Goal: Download file/media

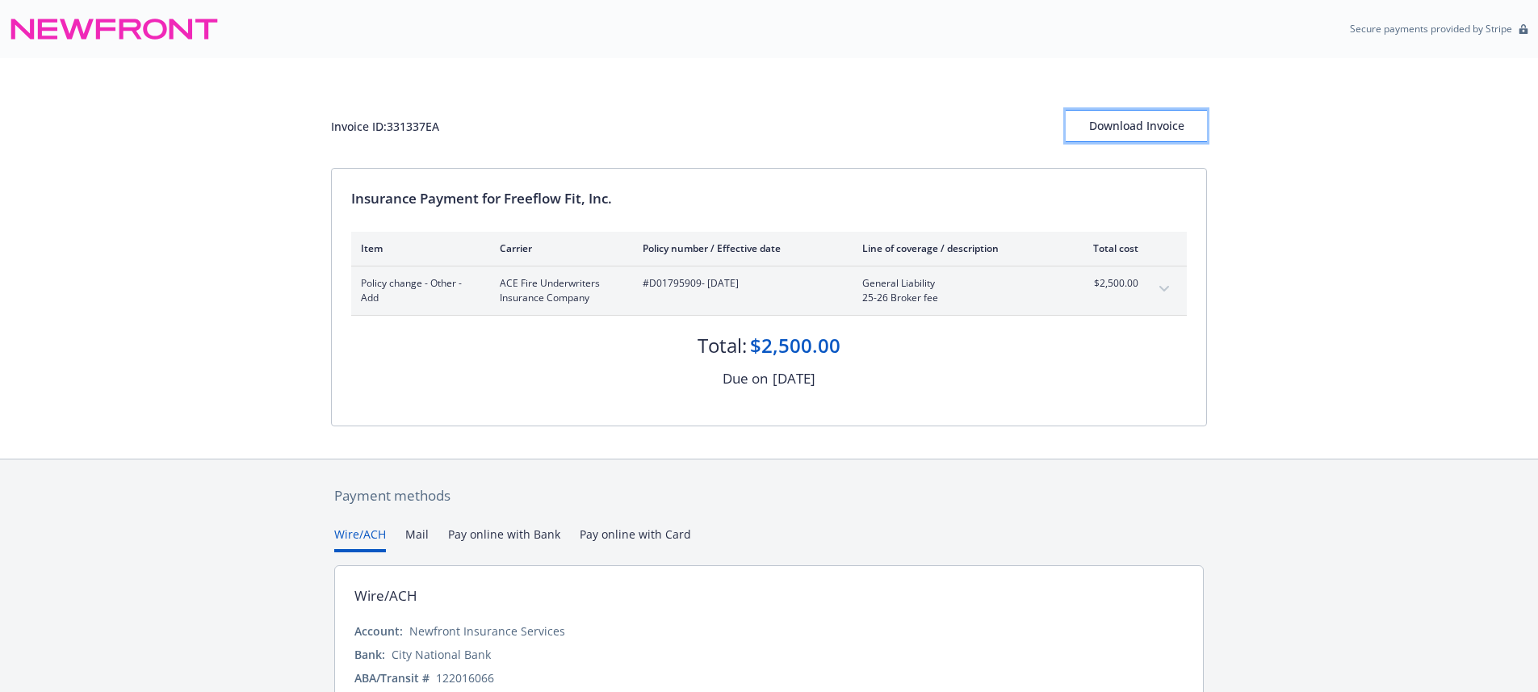
click at [1157, 137] on div "Download Invoice" at bounding box center [1136, 126] width 141 height 31
